Goal: Task Accomplishment & Management: Use online tool/utility

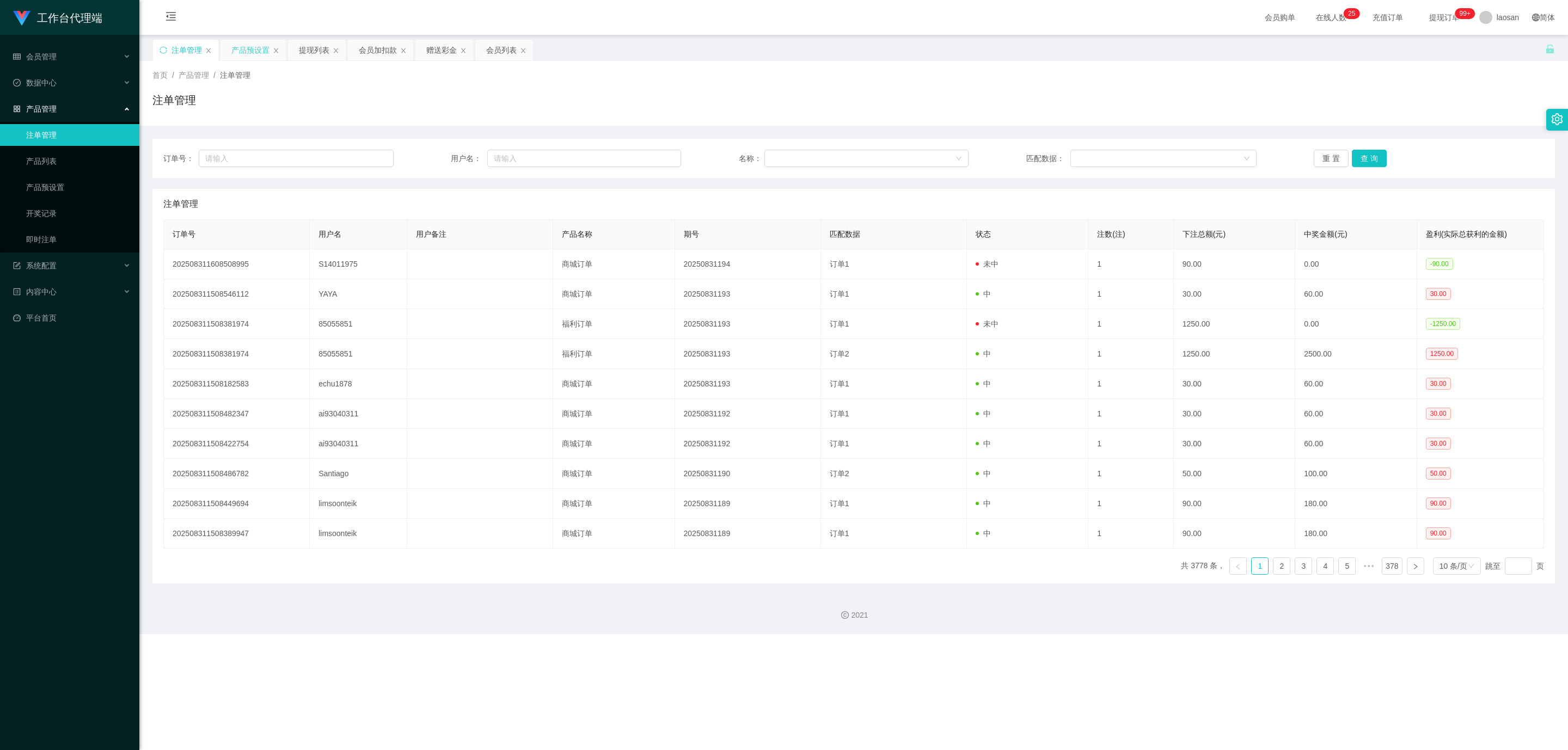
click at [244, 50] on div "产品预设置" at bounding box center [250, 50] width 38 height 21
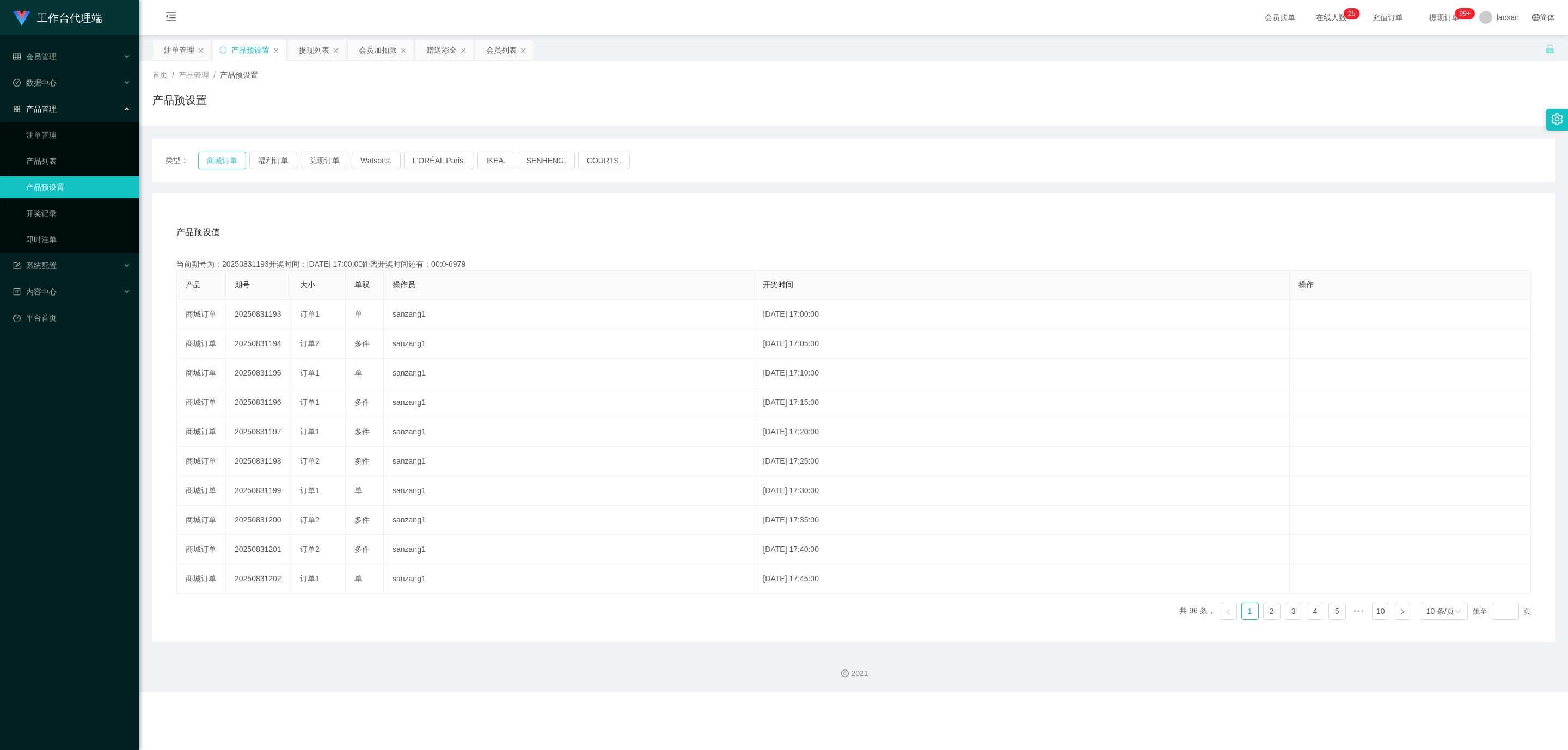
click at [225, 167] on button "商城订单" at bounding box center [222, 161] width 48 height 17
click at [225, 163] on button "商城订单" at bounding box center [222, 161] width 48 height 17
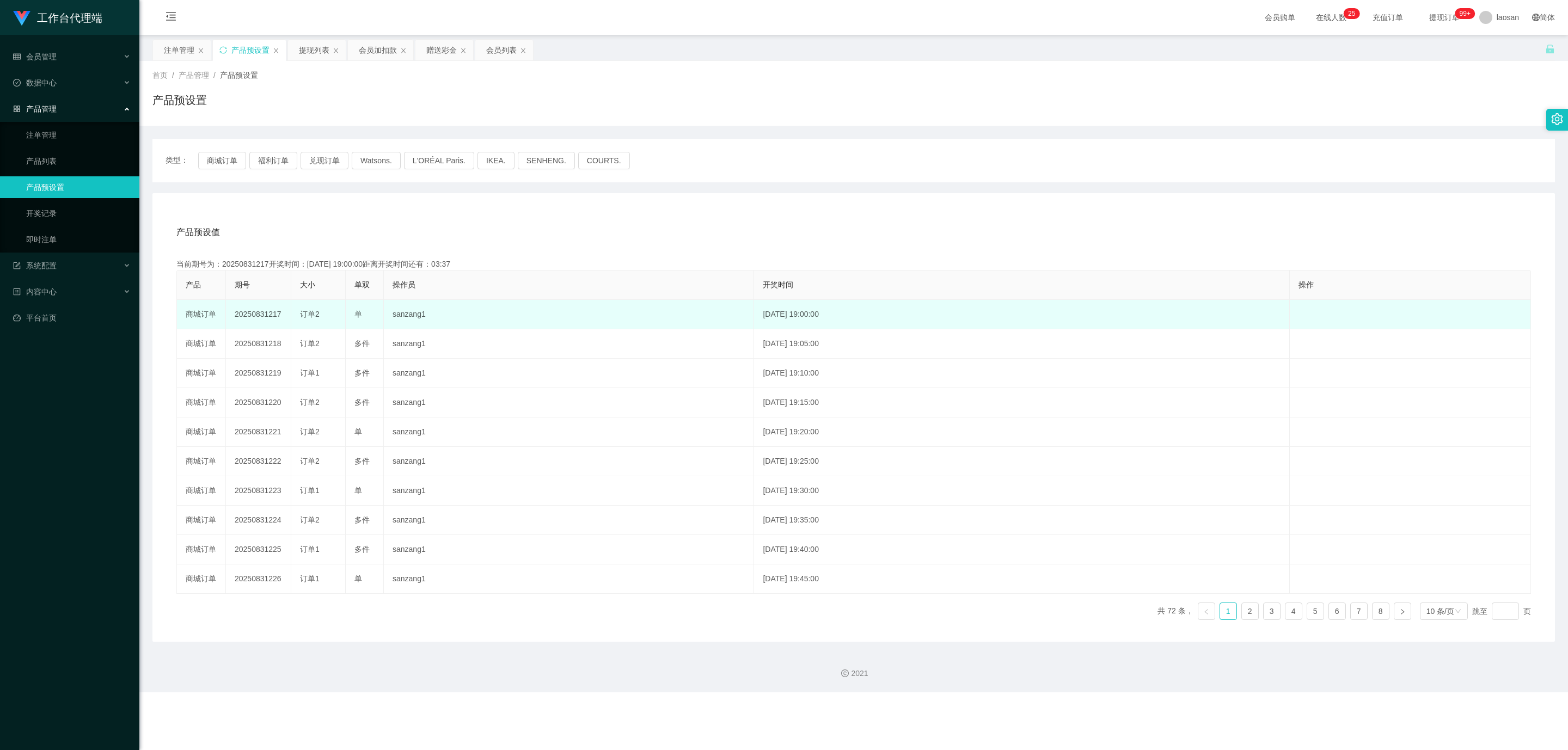
click at [262, 322] on td "20250831217" at bounding box center [259, 315] width 65 height 29
click at [262, 317] on td "20250831217" at bounding box center [259, 315] width 65 height 29
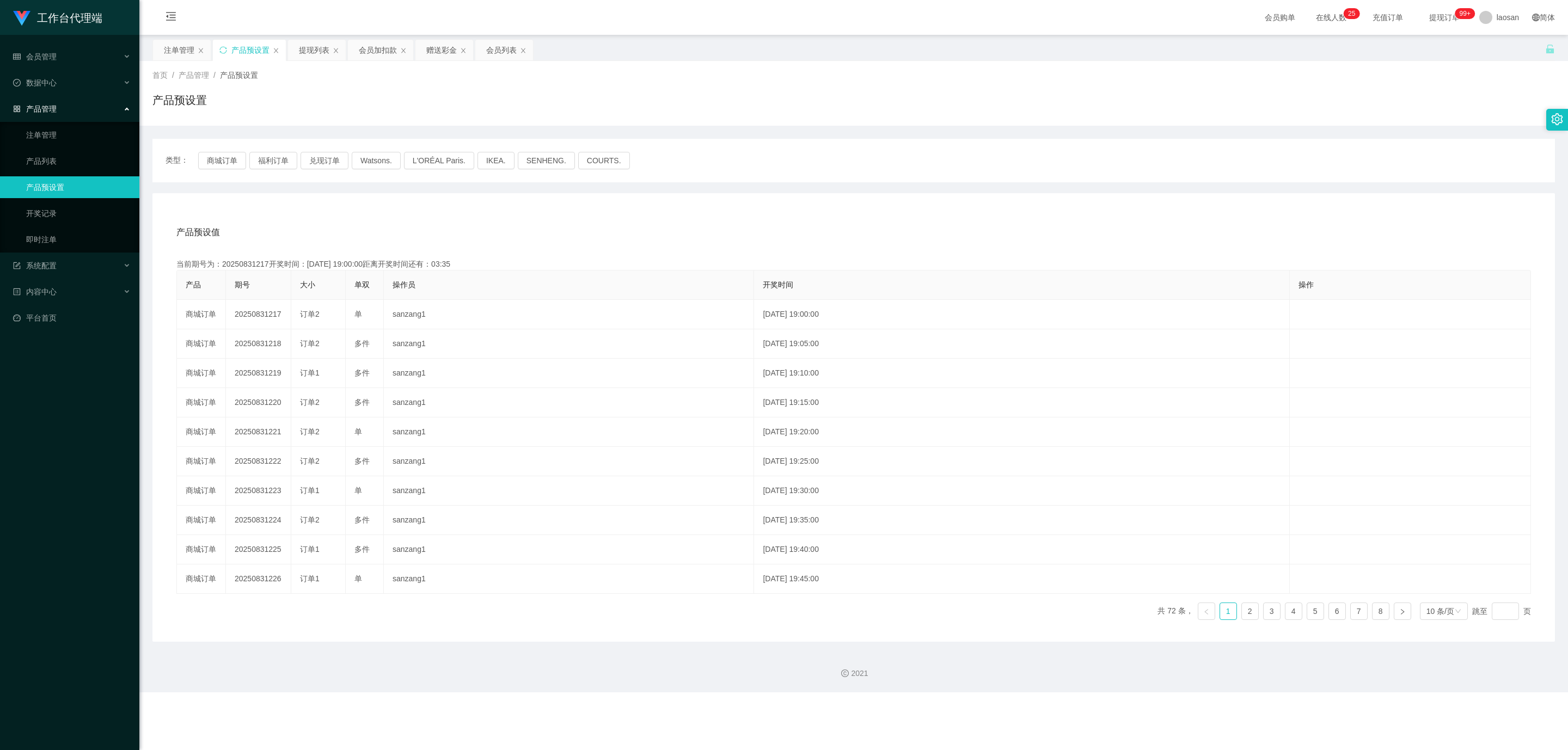
copy td "20250831217"
click at [170, 52] on div "注单管理" at bounding box center [178, 50] width 30 height 21
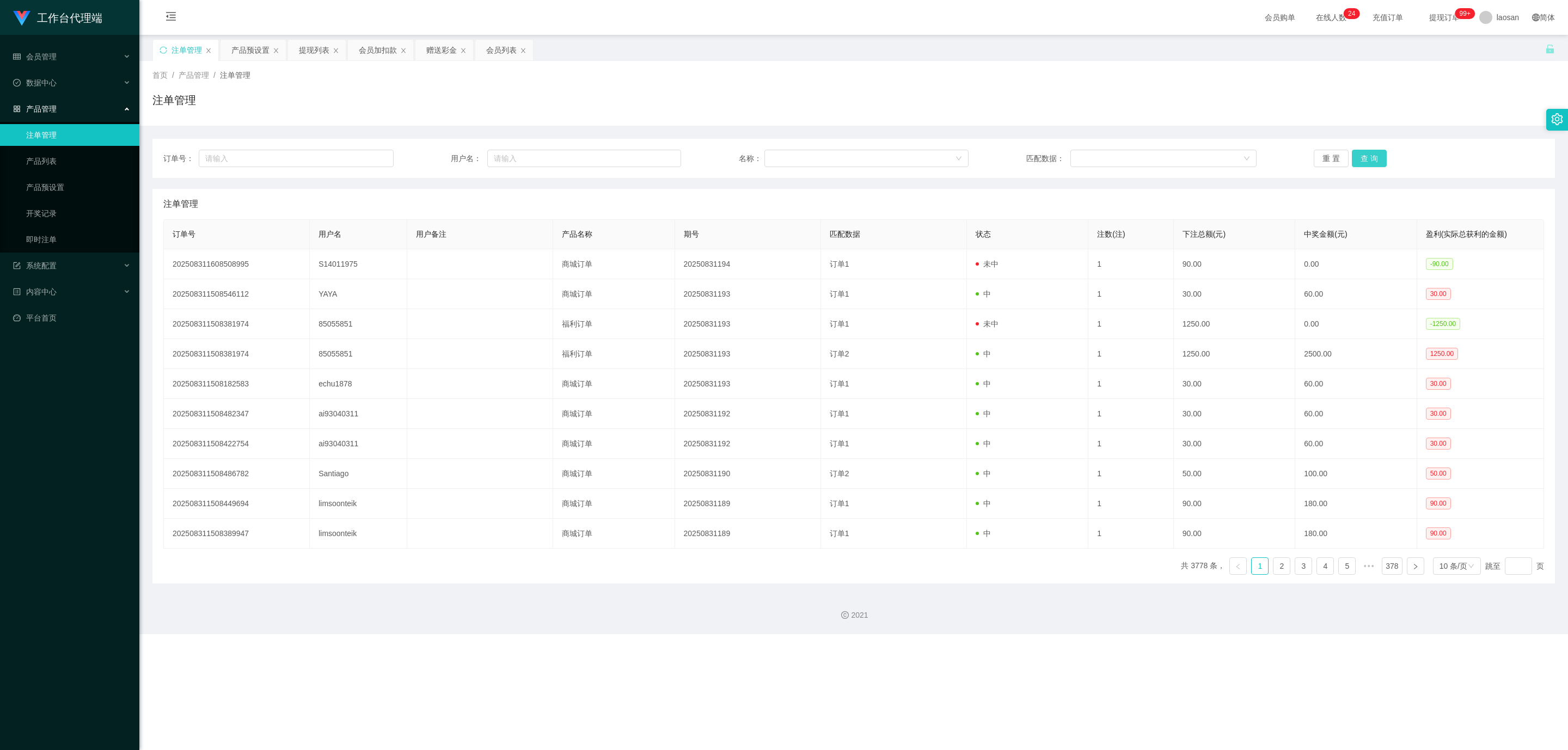
click at [1369, 152] on button "查 询" at bounding box center [1369, 158] width 34 height 17
click at [1373, 158] on button "查 询" at bounding box center [1369, 158] width 34 height 17
click at [1366, 154] on button "查 询" at bounding box center [1369, 158] width 34 height 17
